Goal: Communication & Community: Participate in discussion

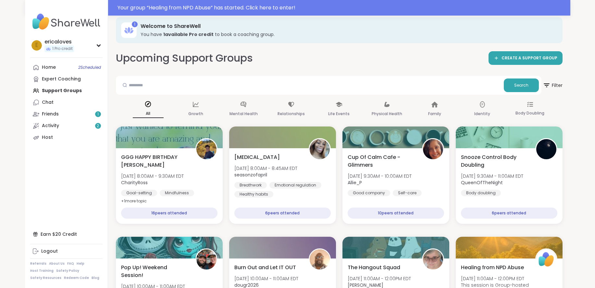
scroll to position [22, 0]
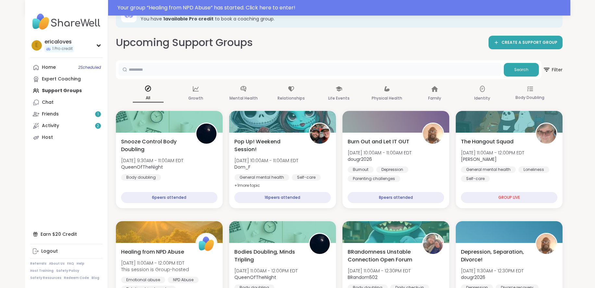
click at [157, 76] on input "text" at bounding box center [310, 69] width 383 height 13
type input "***"
click at [526, 76] on button "Search" at bounding box center [521, 70] width 35 height 14
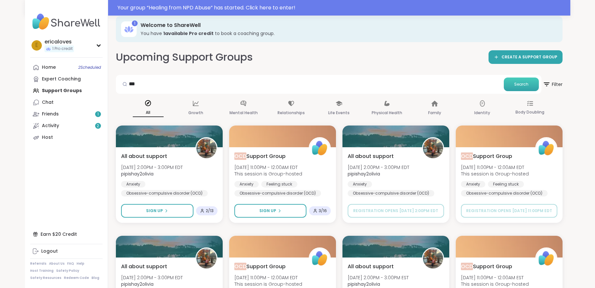
scroll to position [0, 0]
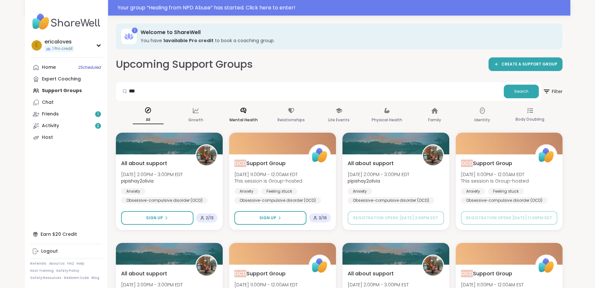
click at [245, 121] on p "Mental Health" at bounding box center [244, 120] width 28 height 8
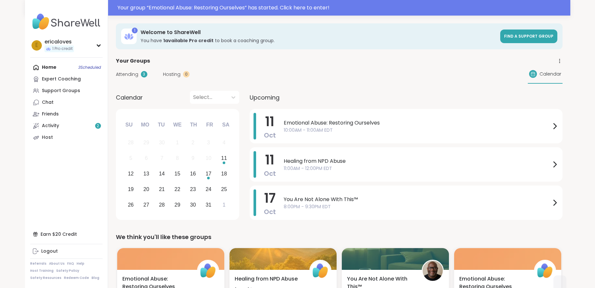
click at [65, 70] on div "Home 3 Scheduled Expert Coaching Support Groups Chat Friends Activity 2 Host" at bounding box center [66, 103] width 72 height 82
click at [51, 65] on div "Home 3 Scheduled Expert Coaching Support Groups Chat Friends Activity 2 Host" at bounding box center [66, 103] width 72 height 82
click at [56, 83] on link "Expert Coaching" at bounding box center [66, 79] width 72 height 12
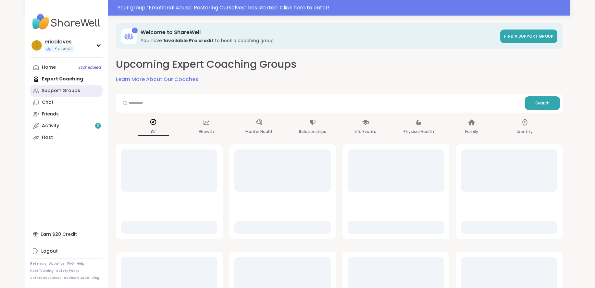
click at [61, 94] on div "Support Groups" at bounding box center [61, 91] width 38 height 6
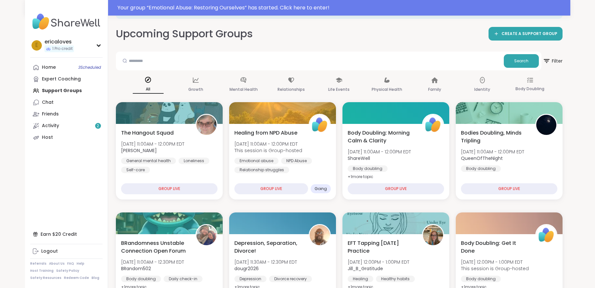
scroll to position [50, 0]
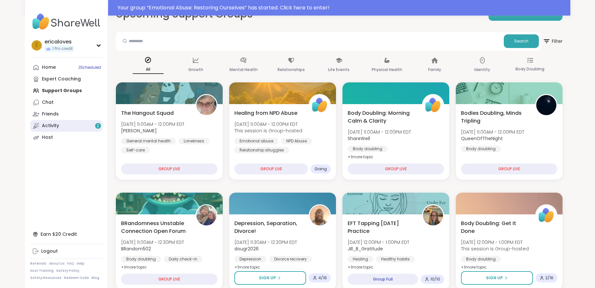
click at [66, 124] on link "Activity 2" at bounding box center [66, 126] width 72 height 12
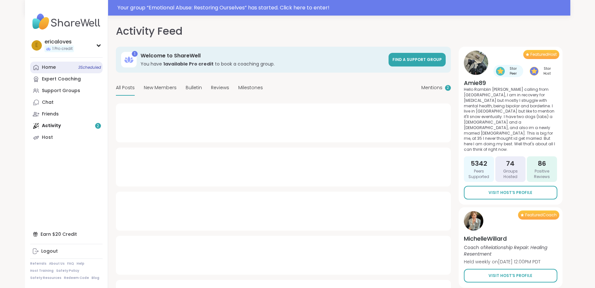
type textarea "*"
click at [57, 69] on link "Home 3 Scheduled" at bounding box center [66, 68] width 72 height 12
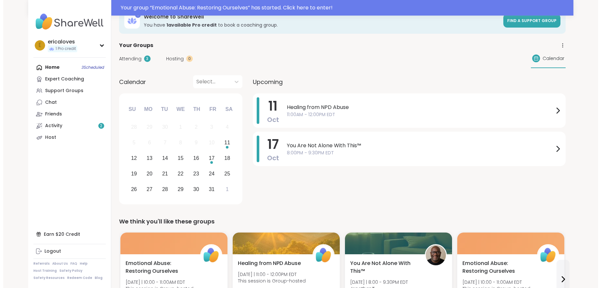
scroll to position [31, 0]
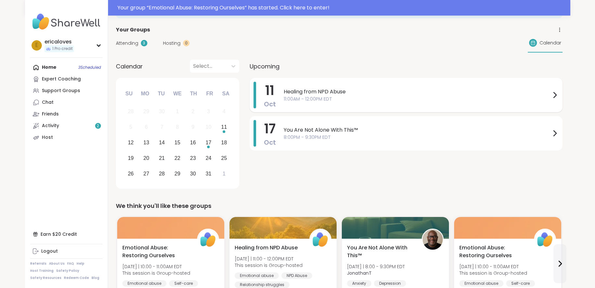
click at [314, 90] on span "Healing from NPD Abuse" at bounding box center [417, 92] width 267 height 8
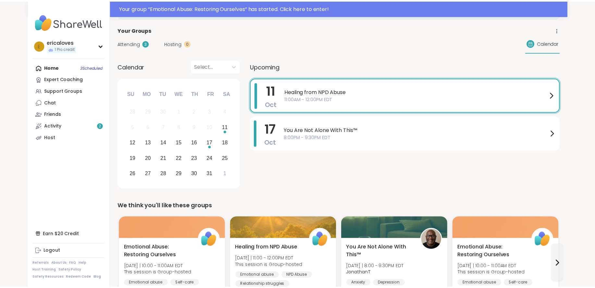
scroll to position [0, 0]
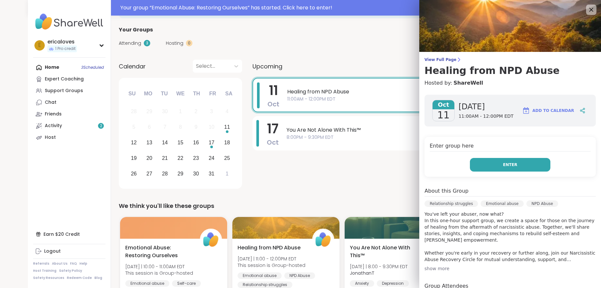
click at [488, 162] on button "Enter" at bounding box center [510, 165] width 81 height 14
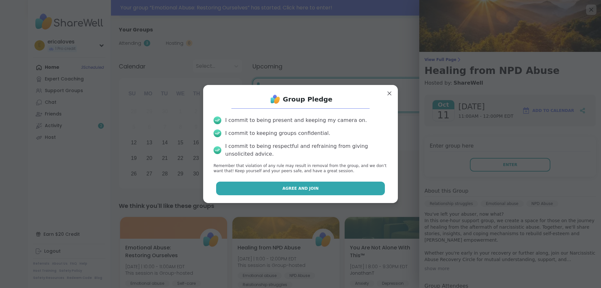
click at [363, 182] on button "Agree and Join" at bounding box center [300, 189] width 169 height 14
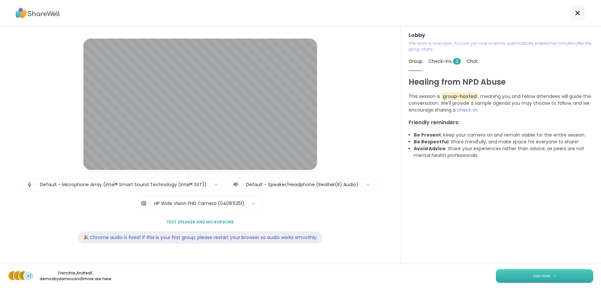
click at [514, 273] on button "Join now" at bounding box center [544, 277] width 97 height 14
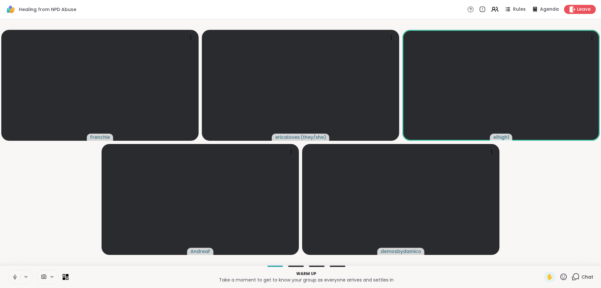
click at [14, 275] on icon at bounding box center [15, 277] width 6 height 6
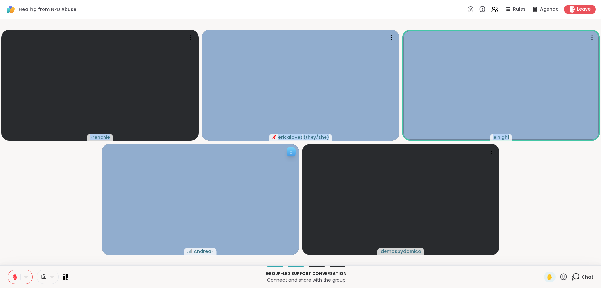
drag, startPoint x: 72, startPoint y: 179, endPoint x: 284, endPoint y: 178, distance: 212.4
click at [284, 178] on video-player-container "Frenchie ericaloves ( they/she ) elhigh1 [PERSON_NAME]" at bounding box center [301, 142] width 594 height 241
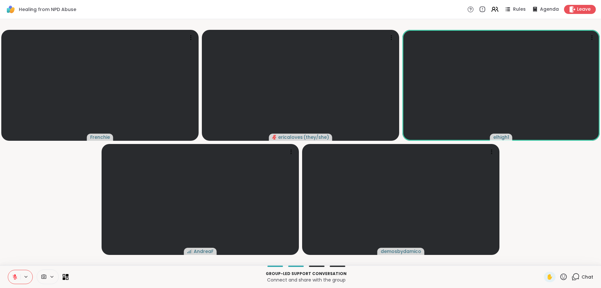
click at [557, 195] on video-player-container "Frenchie ericaloves ( they/she ) elhigh1 [PERSON_NAME]" at bounding box center [301, 142] width 594 height 241
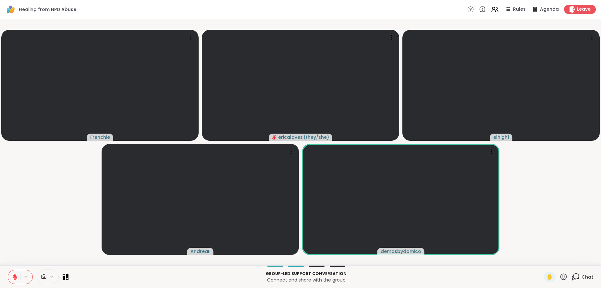
click at [561, 277] on icon at bounding box center [564, 277] width 6 height 6
click at [542, 260] on span "❤️" at bounding box center [545, 260] width 6 height 8
click at [561, 278] on icon at bounding box center [564, 277] width 6 height 6
click at [539, 265] on div "❤️" at bounding box center [545, 260] width 12 height 10
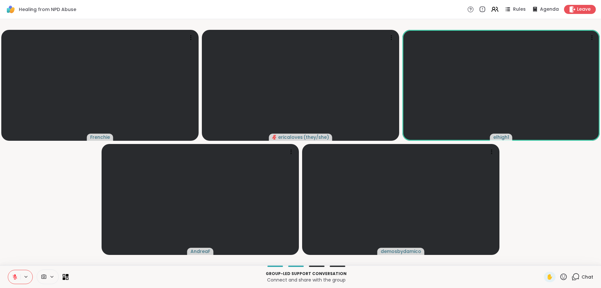
click at [561, 276] on icon at bounding box center [564, 277] width 6 height 6
click at [565, 233] on video-player-container "Frenchie ericaloves ( they/she ) elhigh1 [PERSON_NAME]" at bounding box center [301, 142] width 594 height 241
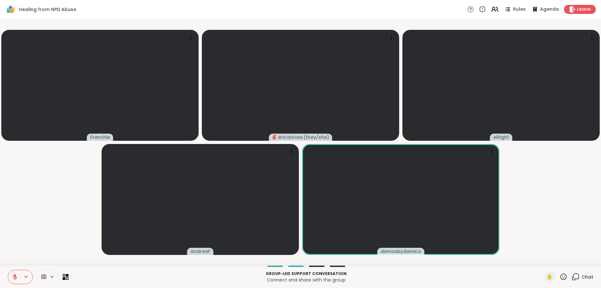
click at [561, 280] on icon at bounding box center [564, 277] width 6 height 6
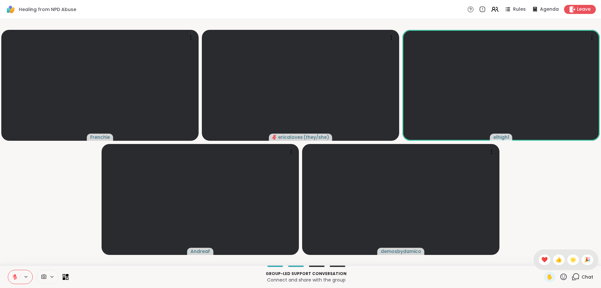
click at [560, 278] on icon at bounding box center [564, 277] width 8 height 8
click at [561, 278] on icon at bounding box center [564, 277] width 6 height 6
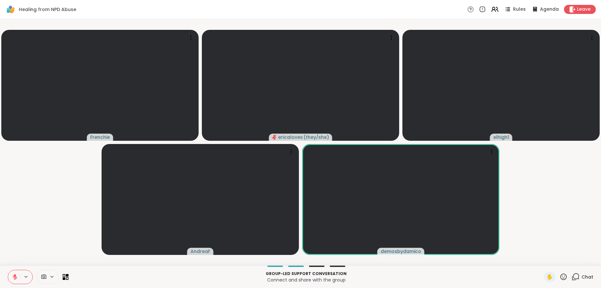
click at [525, 224] on video-player-container "Frenchie ericaloves ( they/she ) elhigh1 [PERSON_NAME]" at bounding box center [301, 142] width 594 height 241
click at [561, 278] on icon at bounding box center [564, 277] width 6 height 6
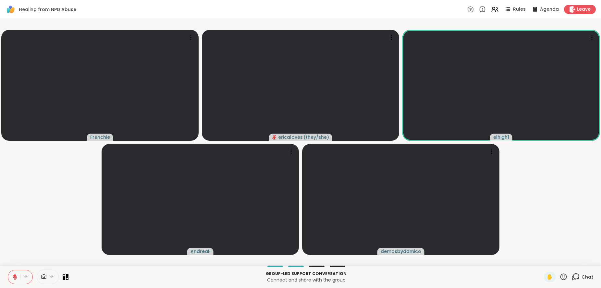
click at [14, 274] on icon at bounding box center [15, 277] width 6 height 6
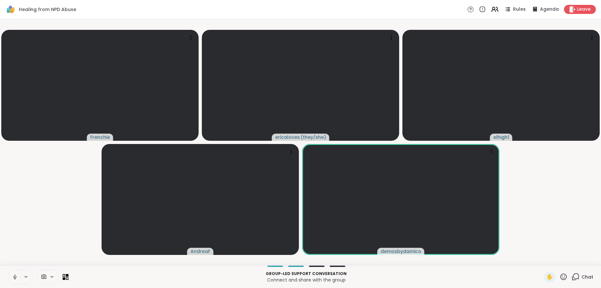
click at [11, 277] on button at bounding box center [14, 277] width 12 height 14
click at [14, 278] on icon at bounding box center [15, 277] width 5 height 5
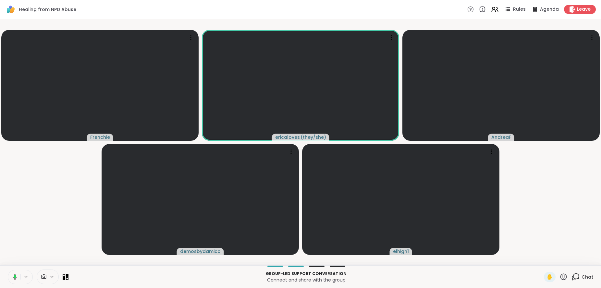
click at [589, 279] on div "Group-led support conversation Connect and share with the group ✋ Chat" at bounding box center [300, 277] width 601 height 23
click at [582, 276] on span "Chat" at bounding box center [588, 277] width 12 height 6
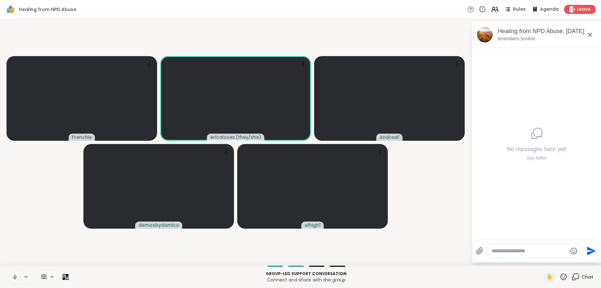
click at [526, 255] on div at bounding box center [535, 251] width 96 height 14
click at [525, 254] on textarea "Type your message" at bounding box center [530, 251] width 76 height 6
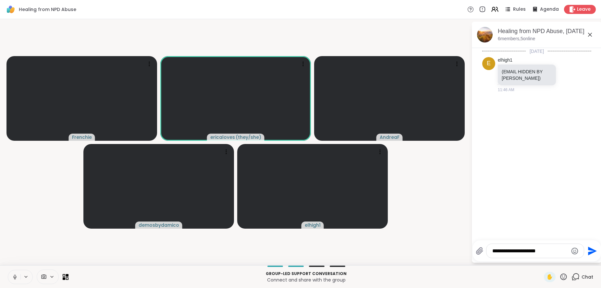
type textarea "**********"
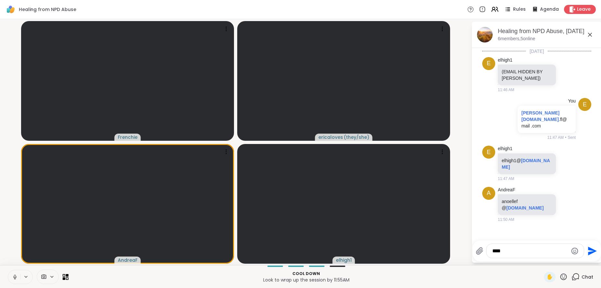
type textarea "*****"
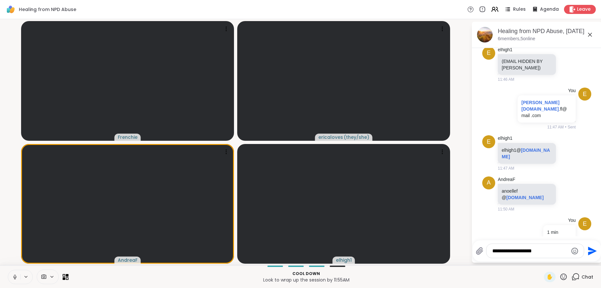
type textarea "**********"
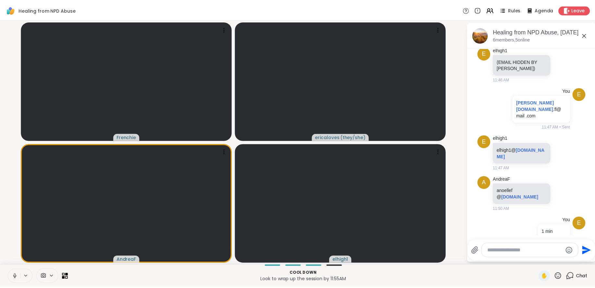
scroll to position [52, 0]
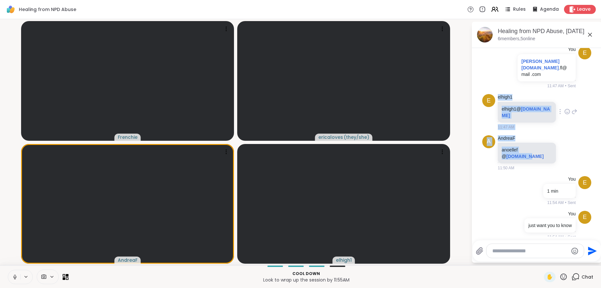
drag, startPoint x: 526, startPoint y: 144, endPoint x: 497, endPoint y: 92, distance: 59.3
click at [497, 92] on ul "[DATE] e elhigh1 (EMAIL HIDDEN BY [PERSON_NAME]) 11:46 AM e You [PERSON_NAME][D…" at bounding box center [536, 119] width 119 height 247
copy ul "elhigh1 elhigh1@ [DOMAIN_NAME] 11:47 AM A AndreaF anoellef @ [DOMAIN_NAME]"
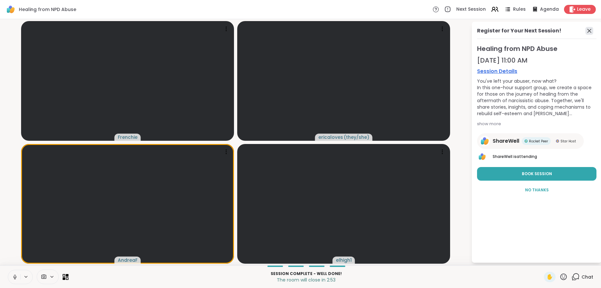
click at [586, 31] on icon at bounding box center [590, 31] width 8 height 8
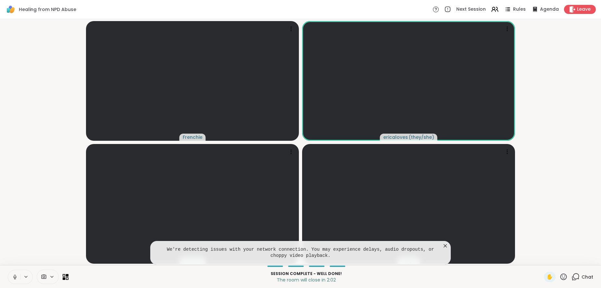
click at [446, 245] on icon at bounding box center [445, 246] width 6 height 6
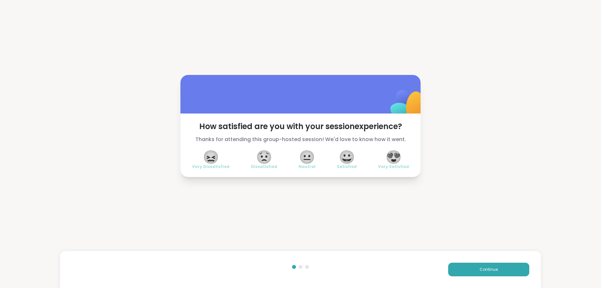
click at [351, 158] on span "😀" at bounding box center [347, 157] width 16 height 12
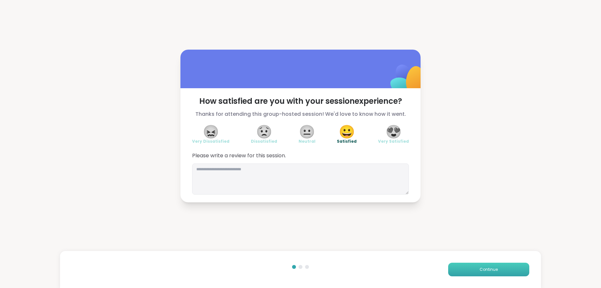
click at [473, 263] on button "Continue" at bounding box center [488, 270] width 81 height 14
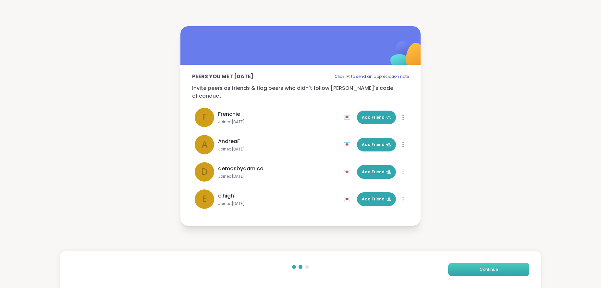
click at [473, 263] on button "Continue" at bounding box center [488, 270] width 81 height 14
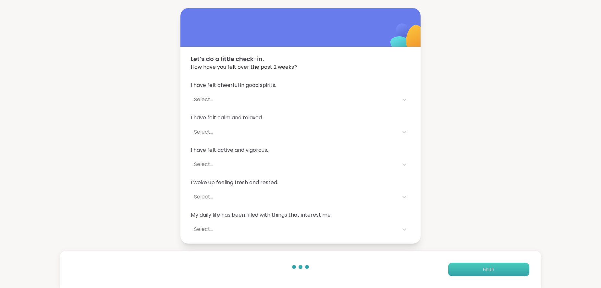
click at [473, 263] on button "Finish" at bounding box center [488, 270] width 81 height 14
